Goal: Task Accomplishment & Management: Use online tool/utility

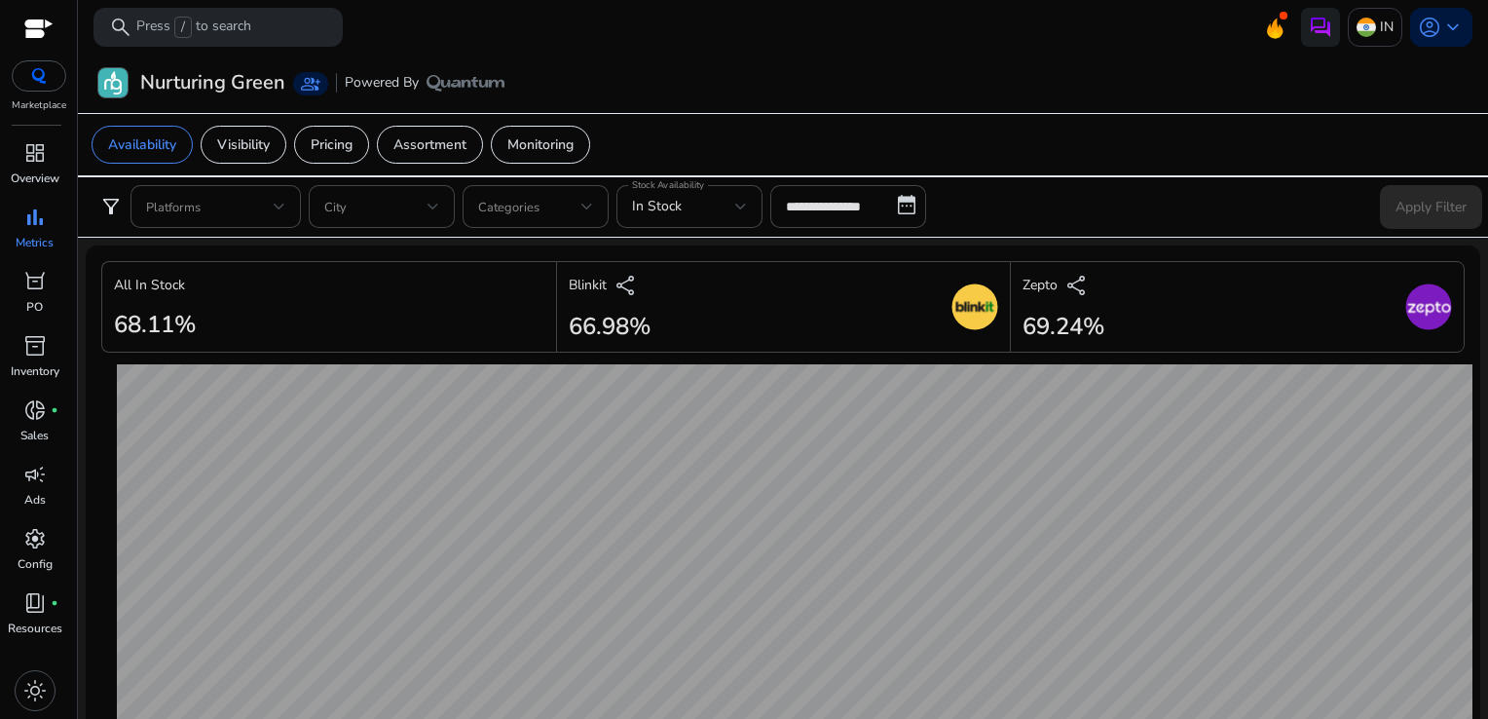
scroll to position [908, 0]
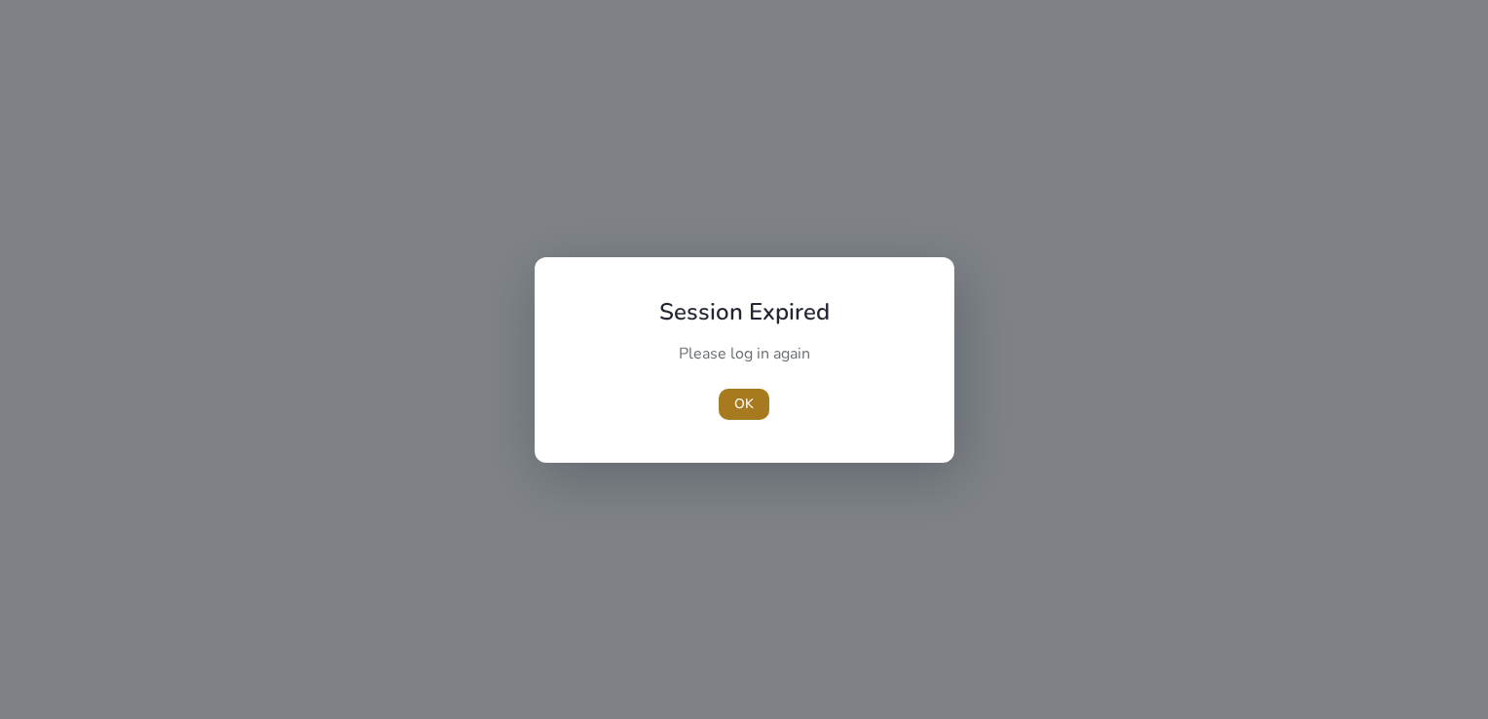
click at [728, 394] on span "button" at bounding box center [744, 404] width 51 height 47
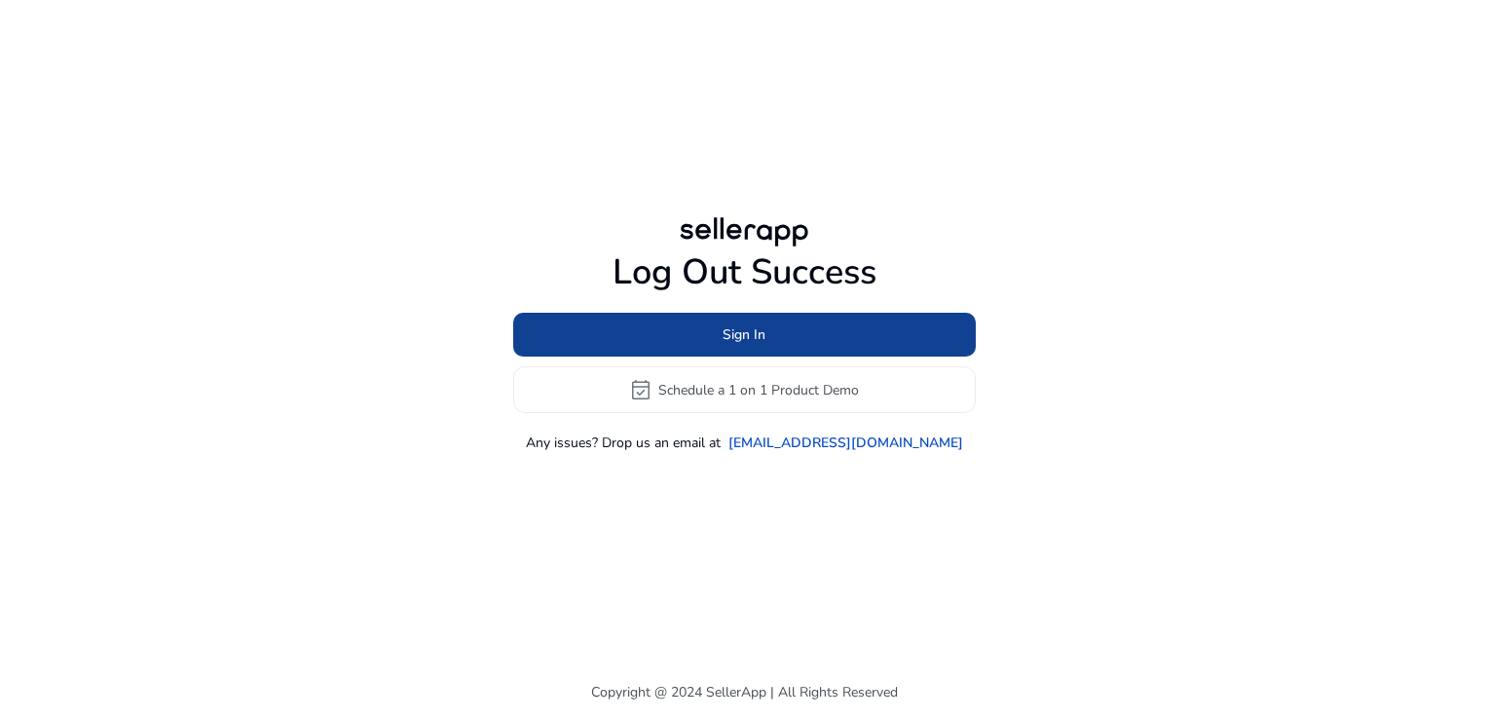
click at [725, 337] on span "Sign In" at bounding box center [744, 334] width 43 height 20
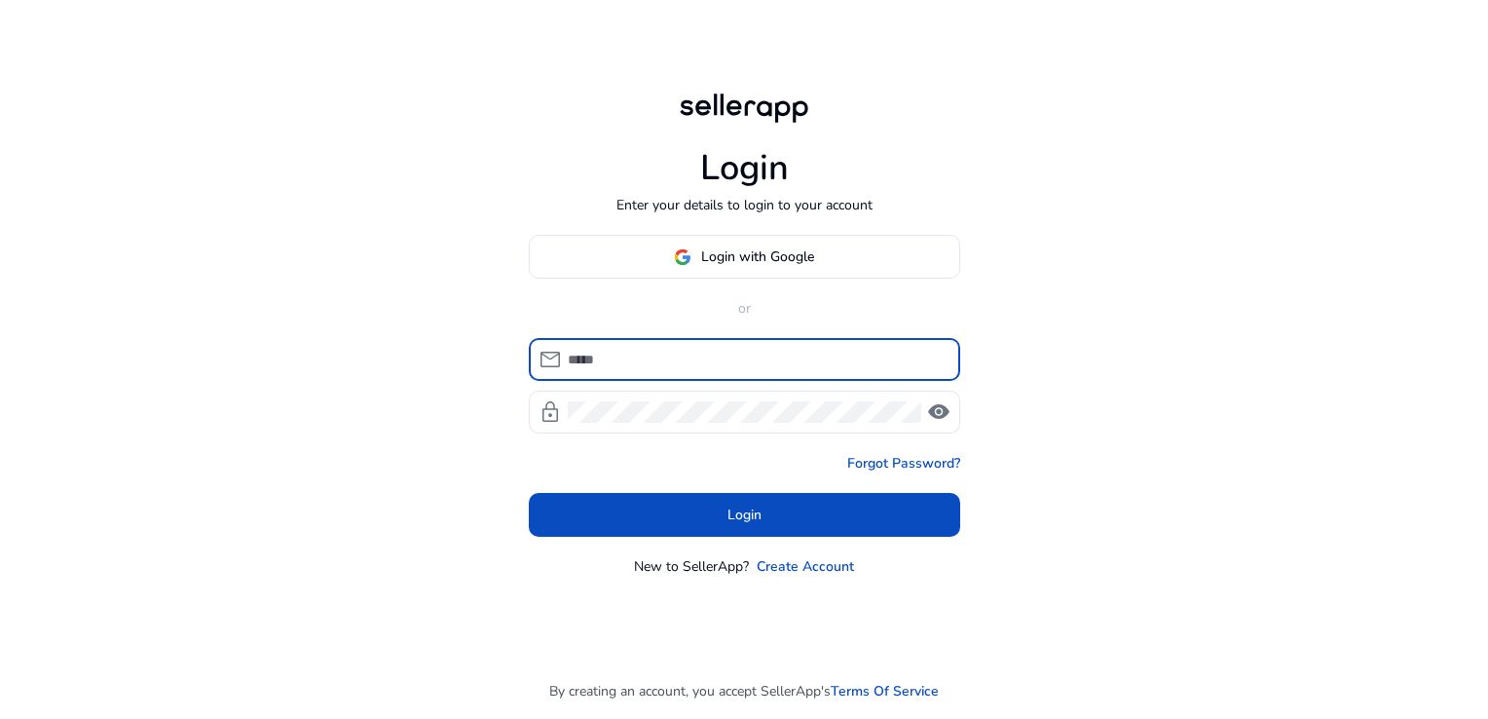
type input "**********"
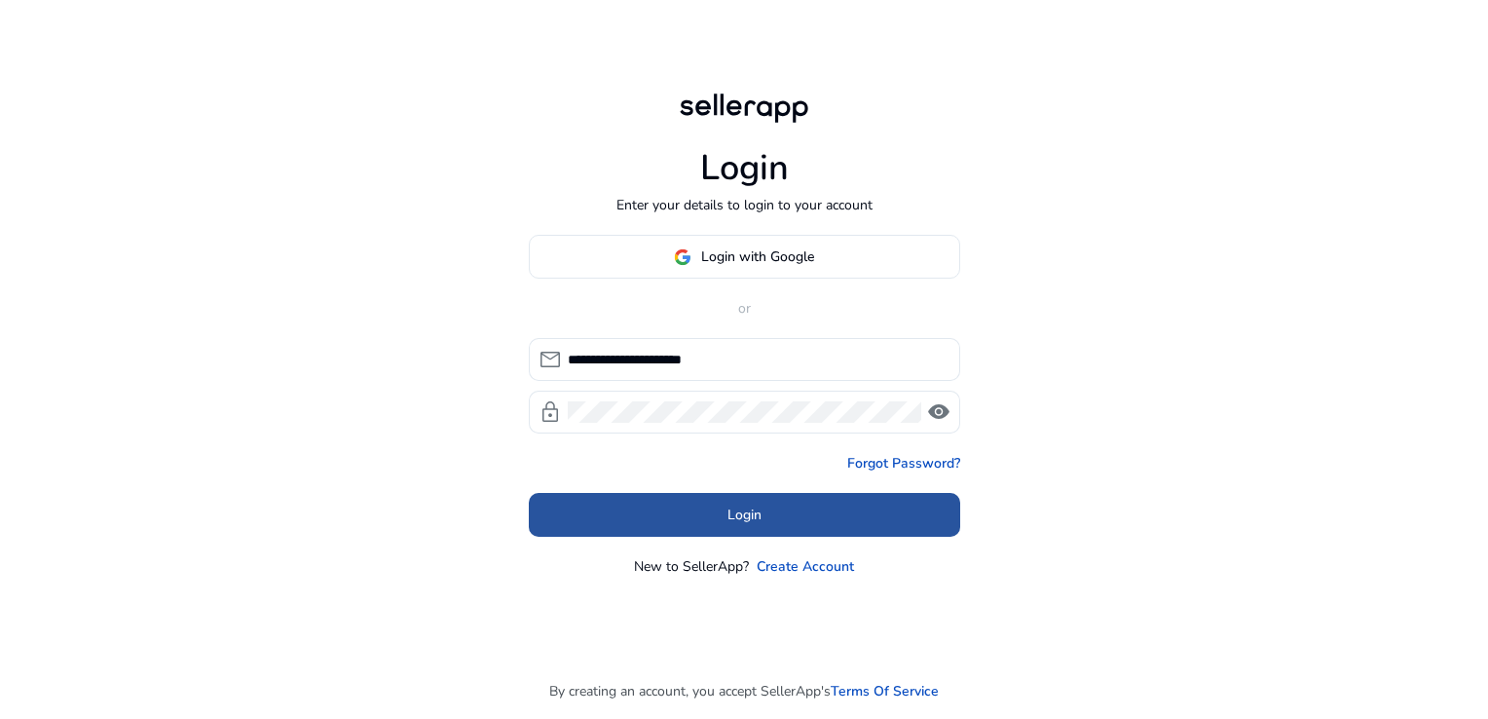
click at [713, 498] on span at bounding box center [744, 515] width 431 height 47
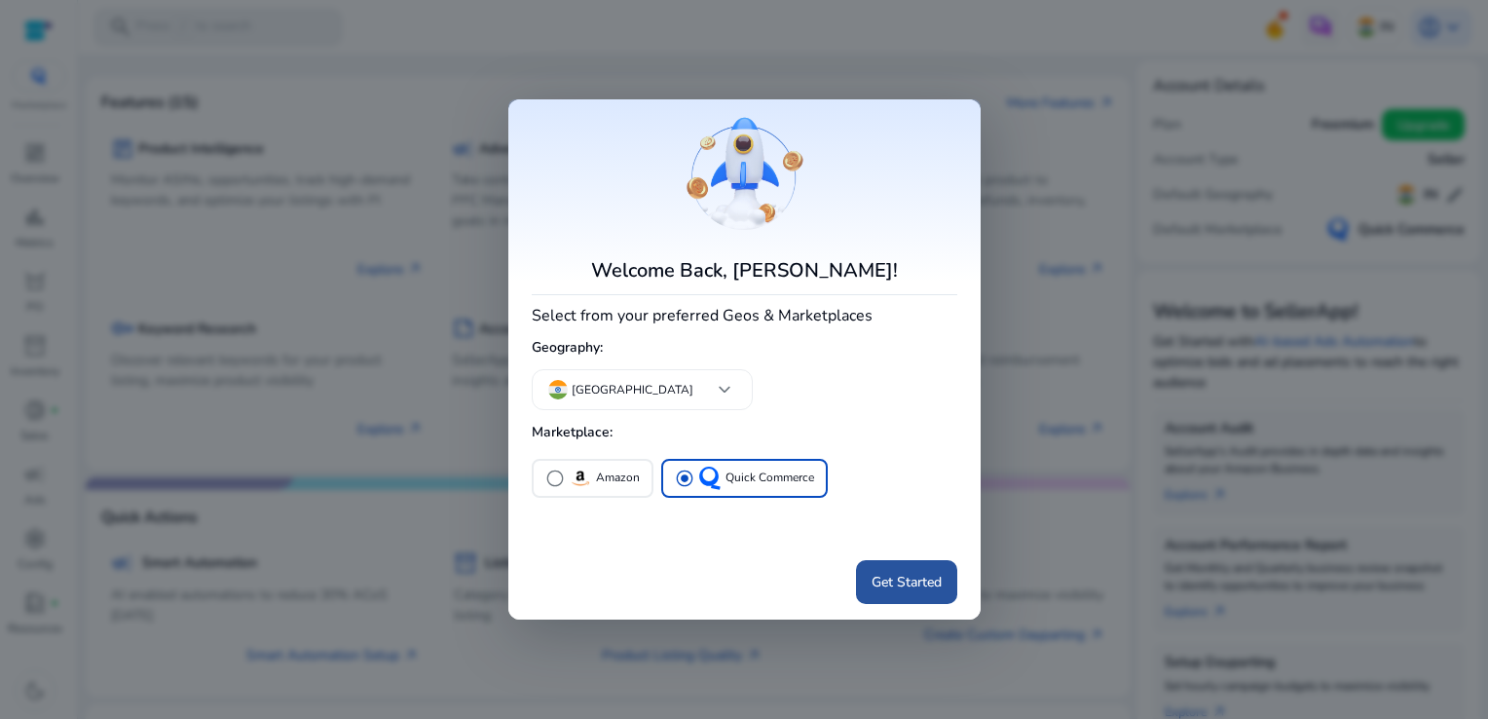
click at [917, 594] on span at bounding box center [906, 581] width 101 height 47
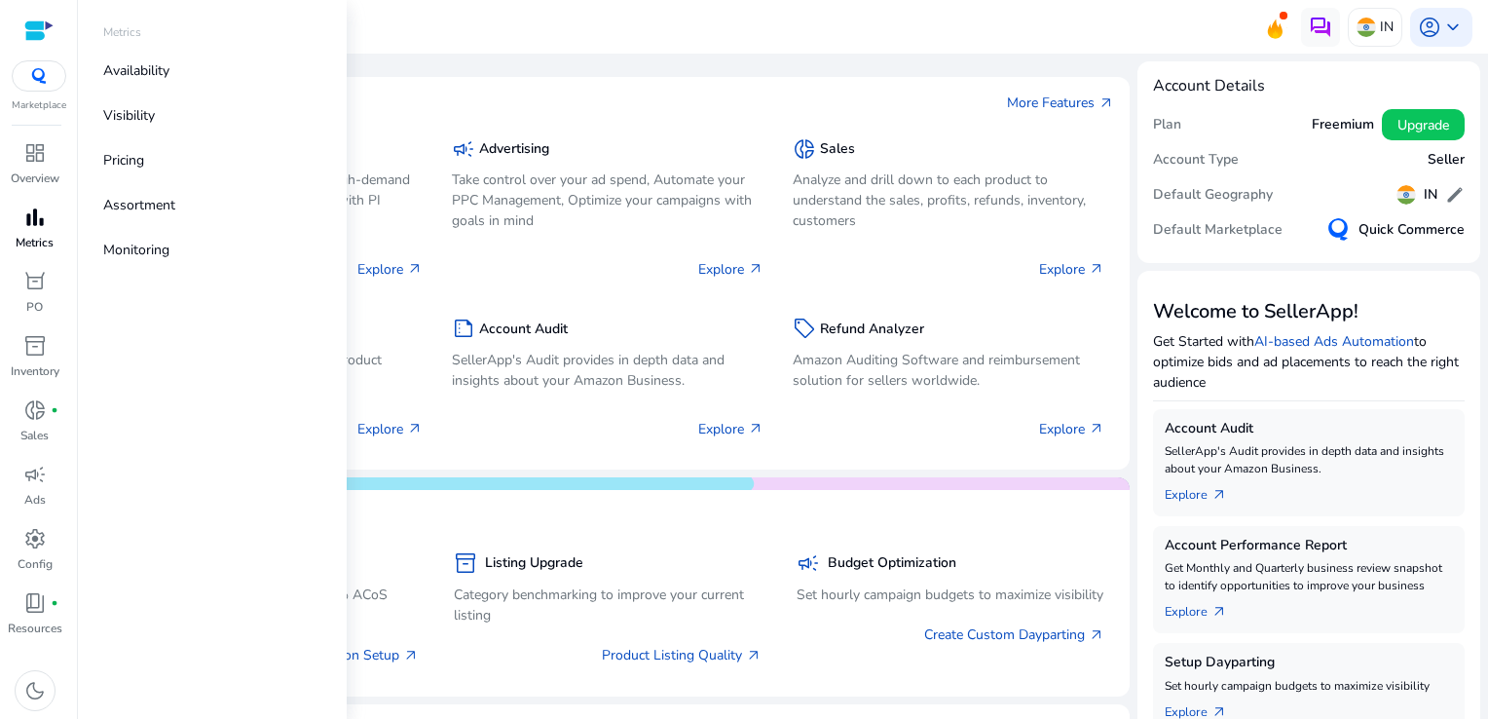
click at [38, 216] on span "bar_chart" at bounding box center [34, 217] width 23 height 23
click at [128, 80] on p "Availability" at bounding box center [136, 70] width 66 height 20
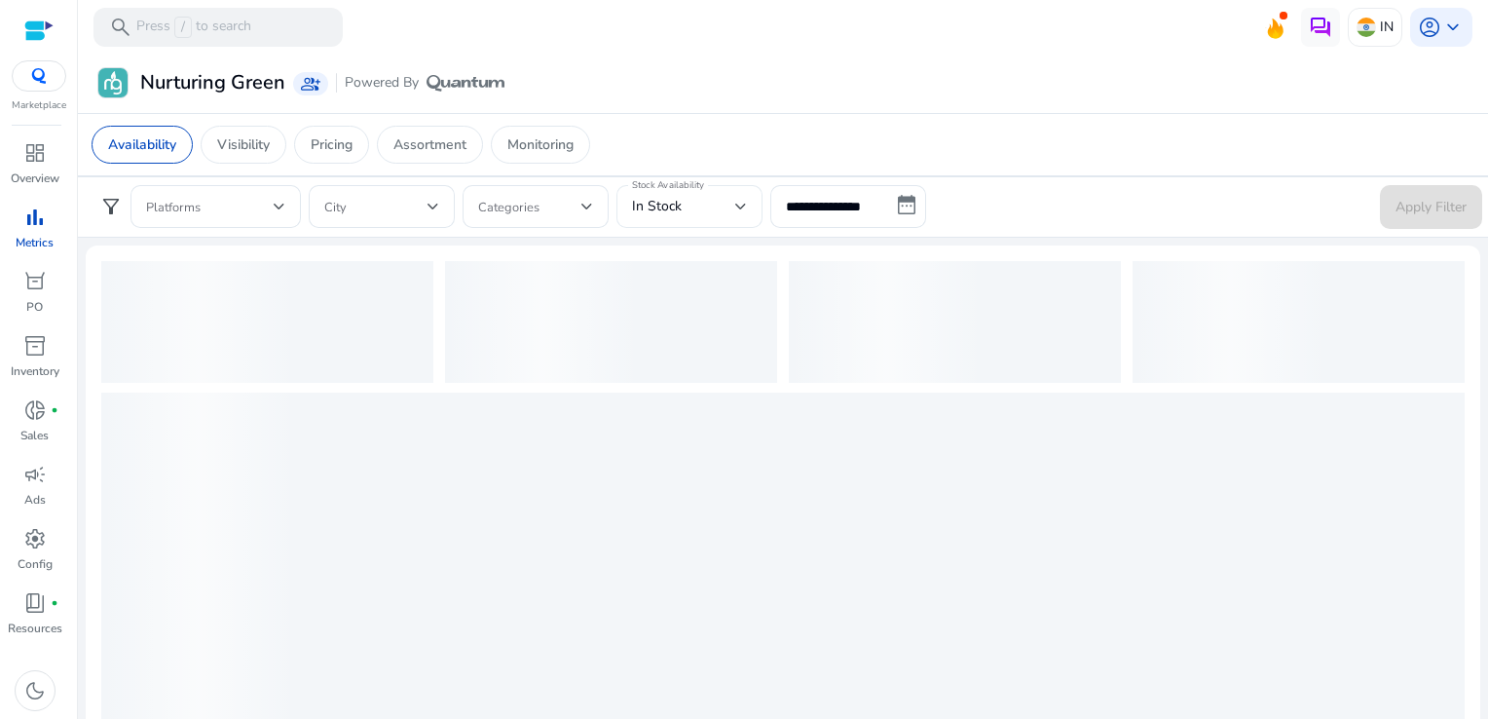
click at [706, 189] on div "In Stock" at bounding box center [689, 206] width 115 height 43
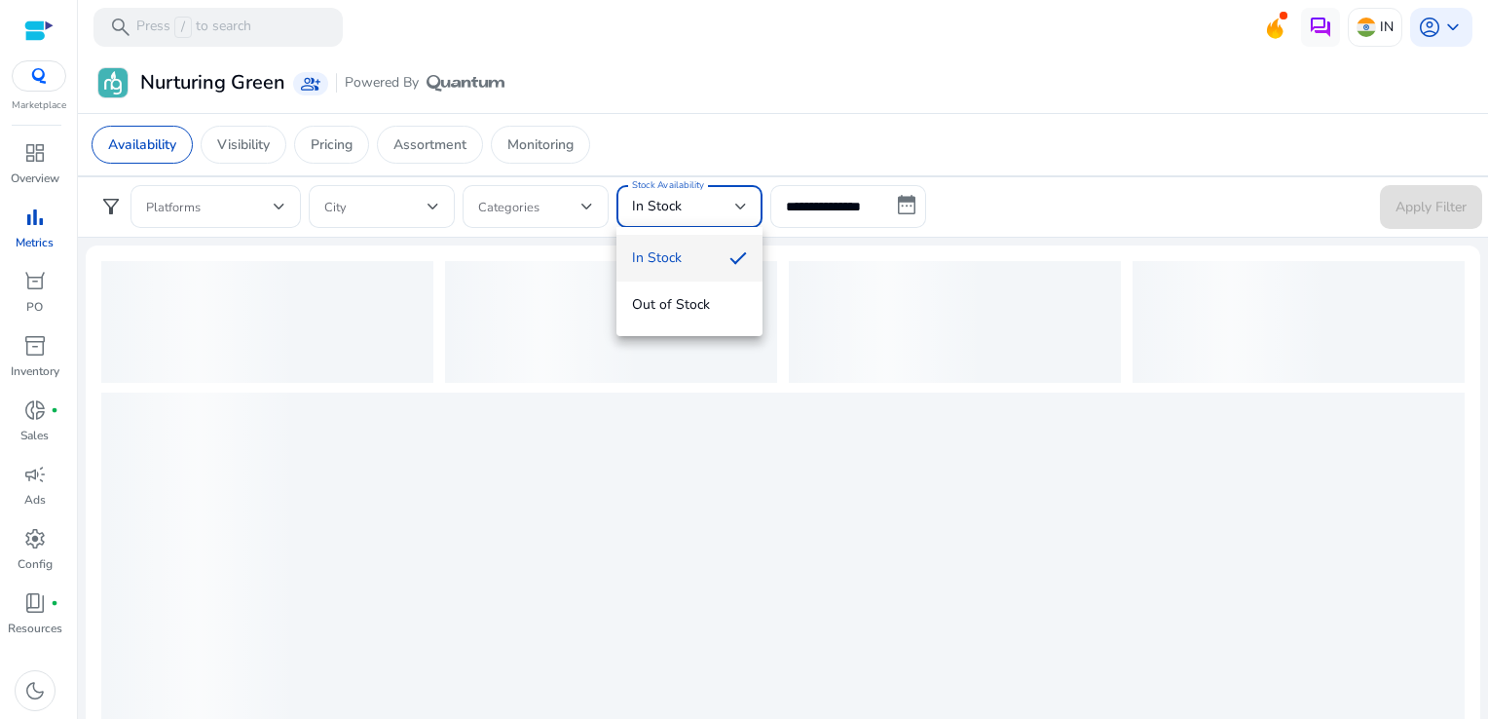
click at [803, 205] on div at bounding box center [744, 359] width 1488 height 719
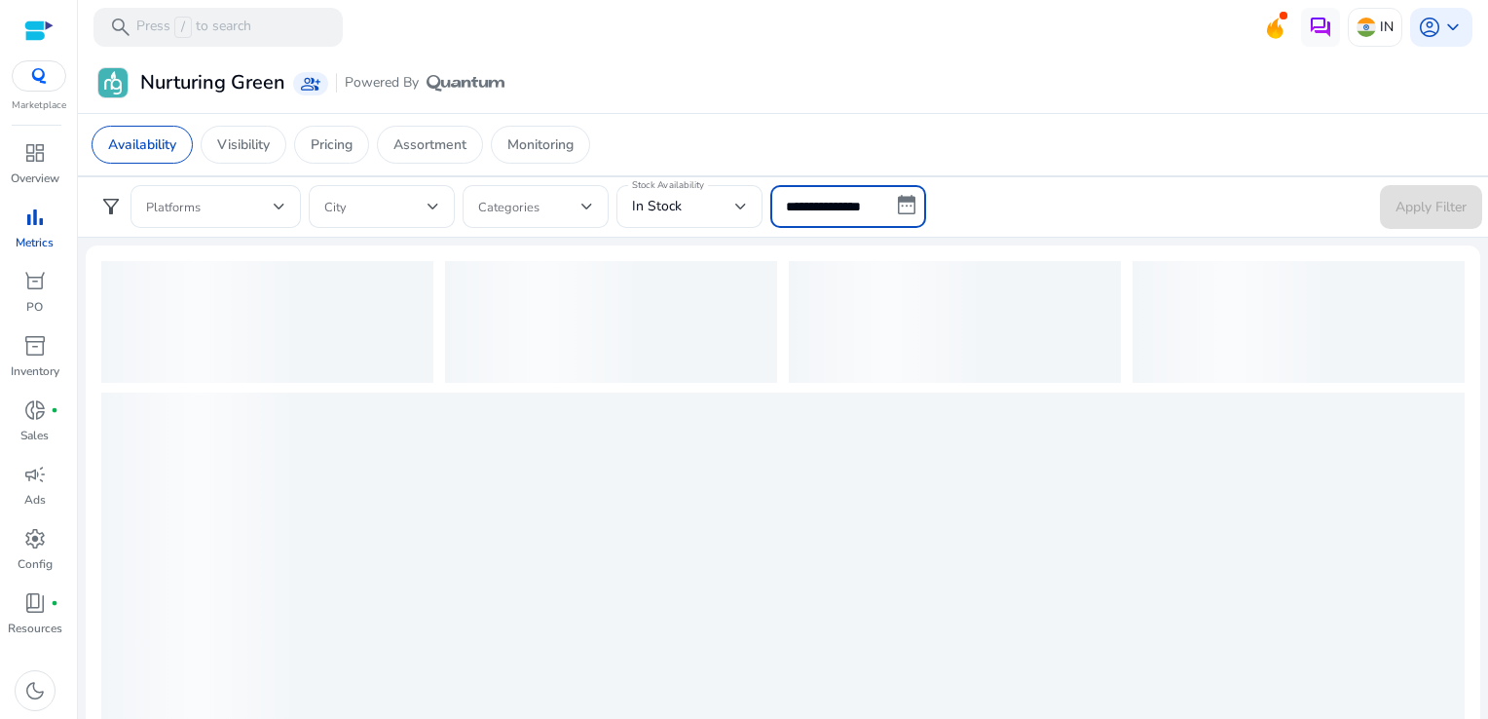
click at [827, 205] on input "**********" at bounding box center [848, 206] width 156 height 43
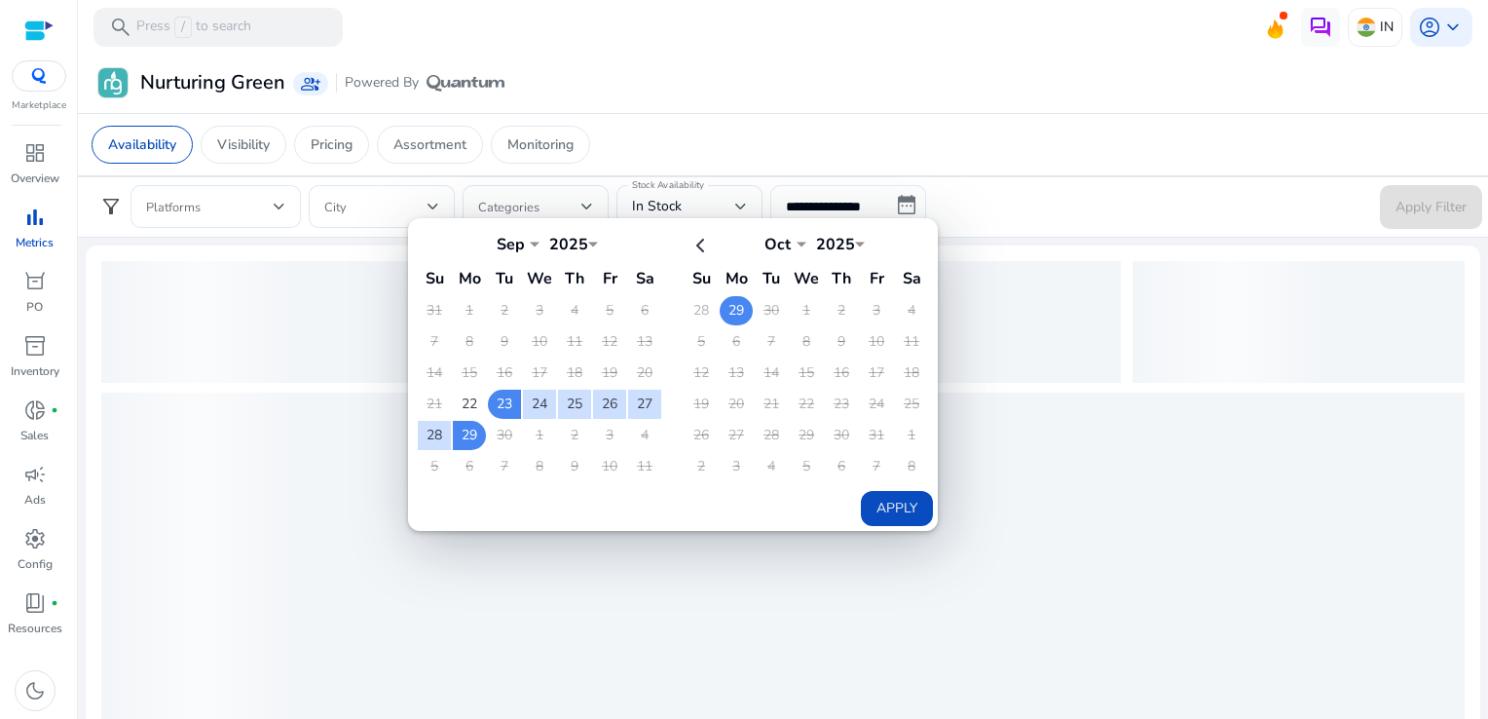
click at [726, 311] on td "29" at bounding box center [736, 310] width 33 height 29
click at [916, 498] on button "Apply" at bounding box center [897, 508] width 72 height 35
type input "**********"
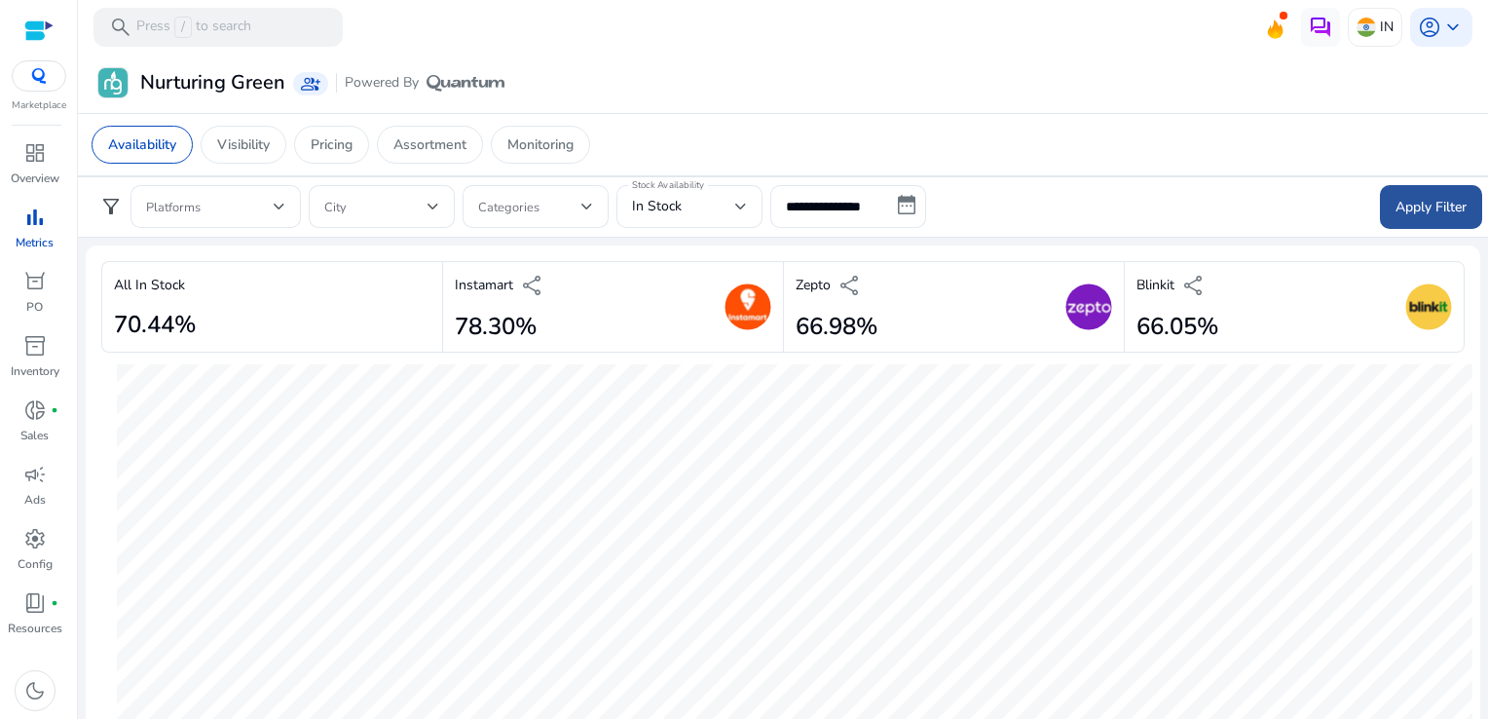
click at [1382, 212] on span at bounding box center [1431, 206] width 102 height 47
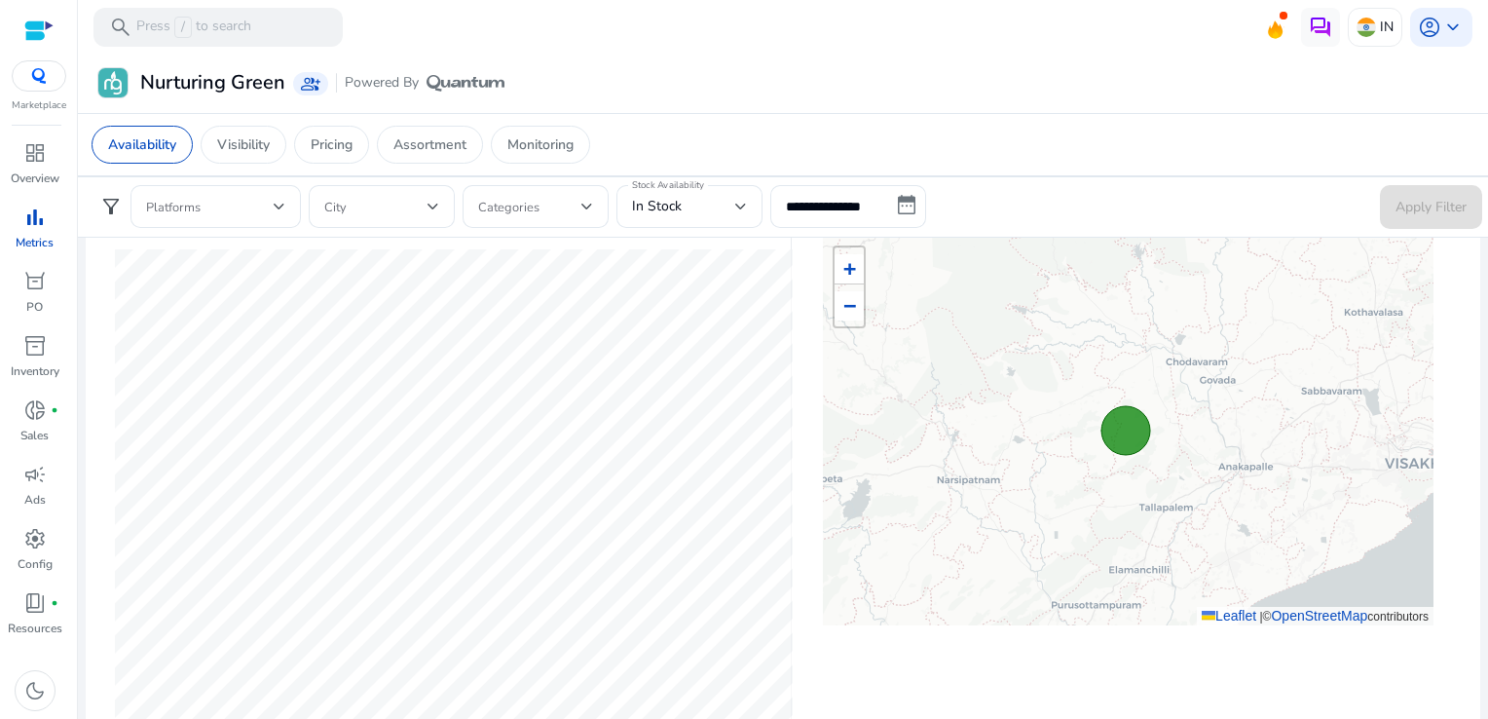
scroll to position [604, 0]
click at [791, 310] on div at bounding box center [453, 489] width 705 height 510
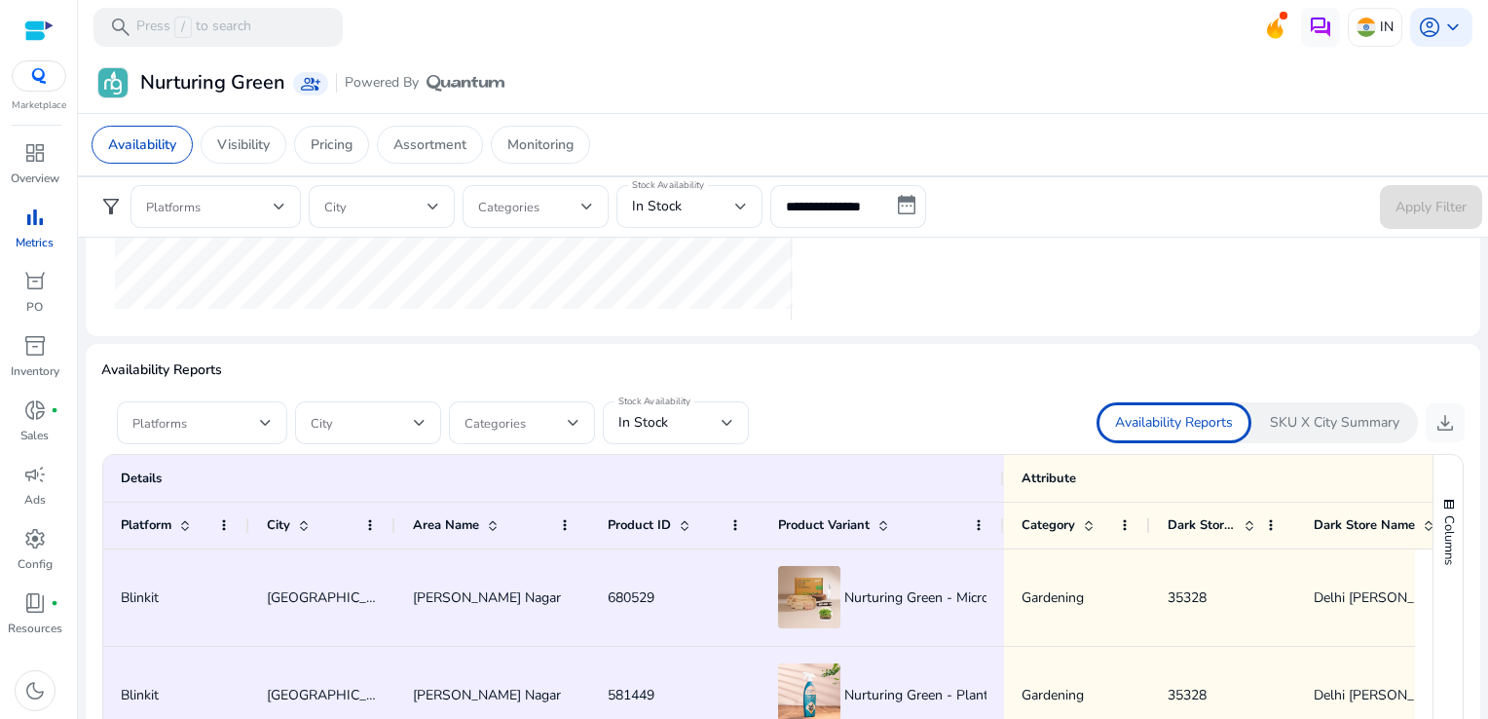
scroll to position [1029, 0]
click at [647, 430] on div "In Stock" at bounding box center [676, 421] width 115 height 23
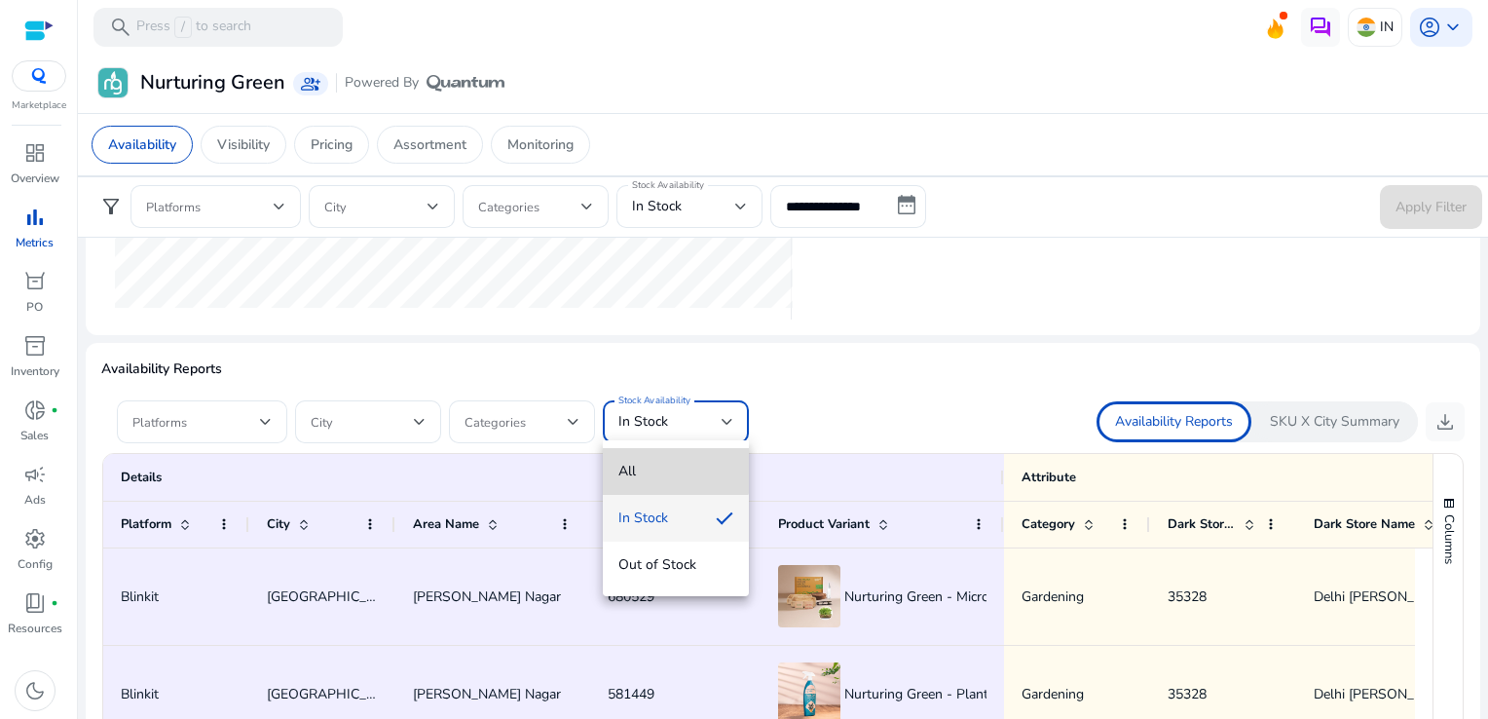
click at [658, 464] on span "All" at bounding box center [676, 471] width 115 height 21
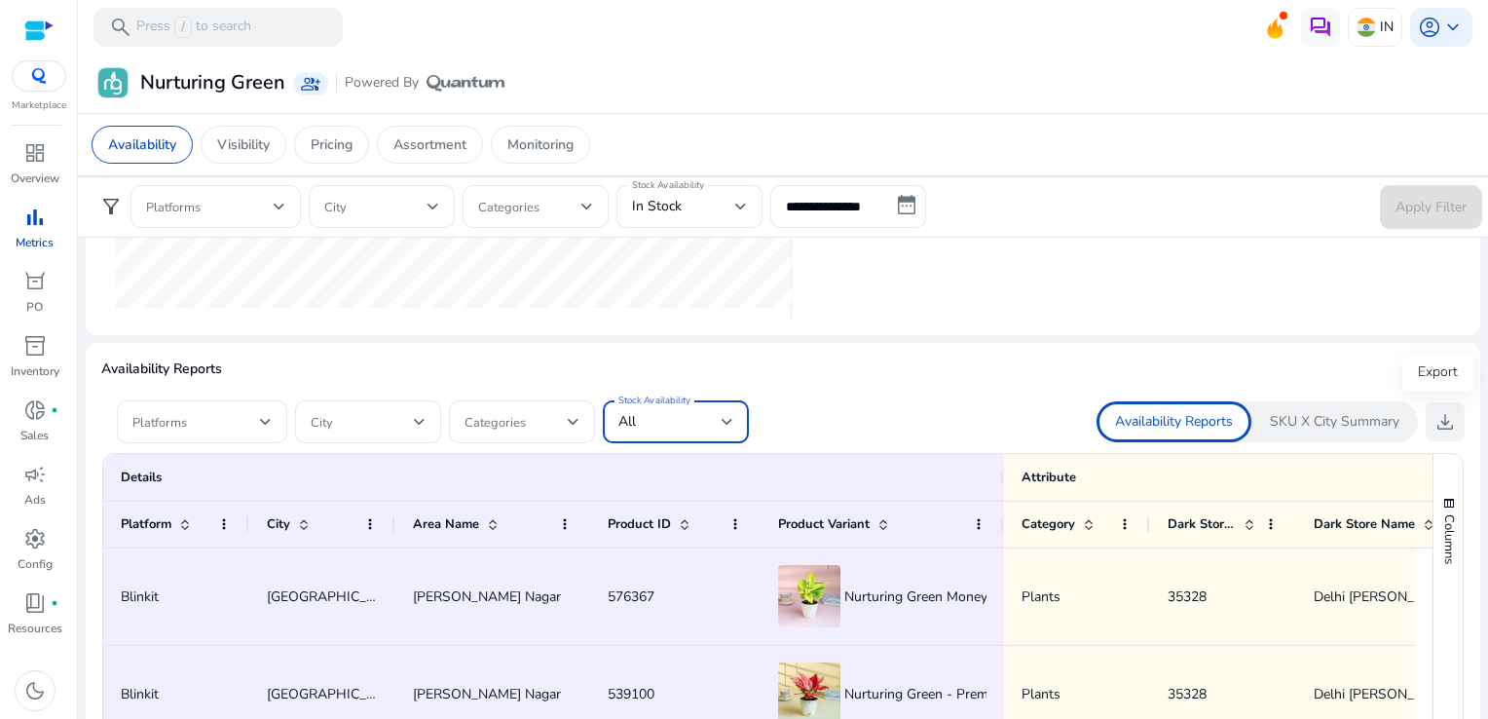
click at [1426, 408] on button "download" at bounding box center [1445, 421] width 39 height 39
click at [1441, 410] on span "download" at bounding box center [1445, 421] width 23 height 23
